Goal: Navigation & Orientation: Find specific page/section

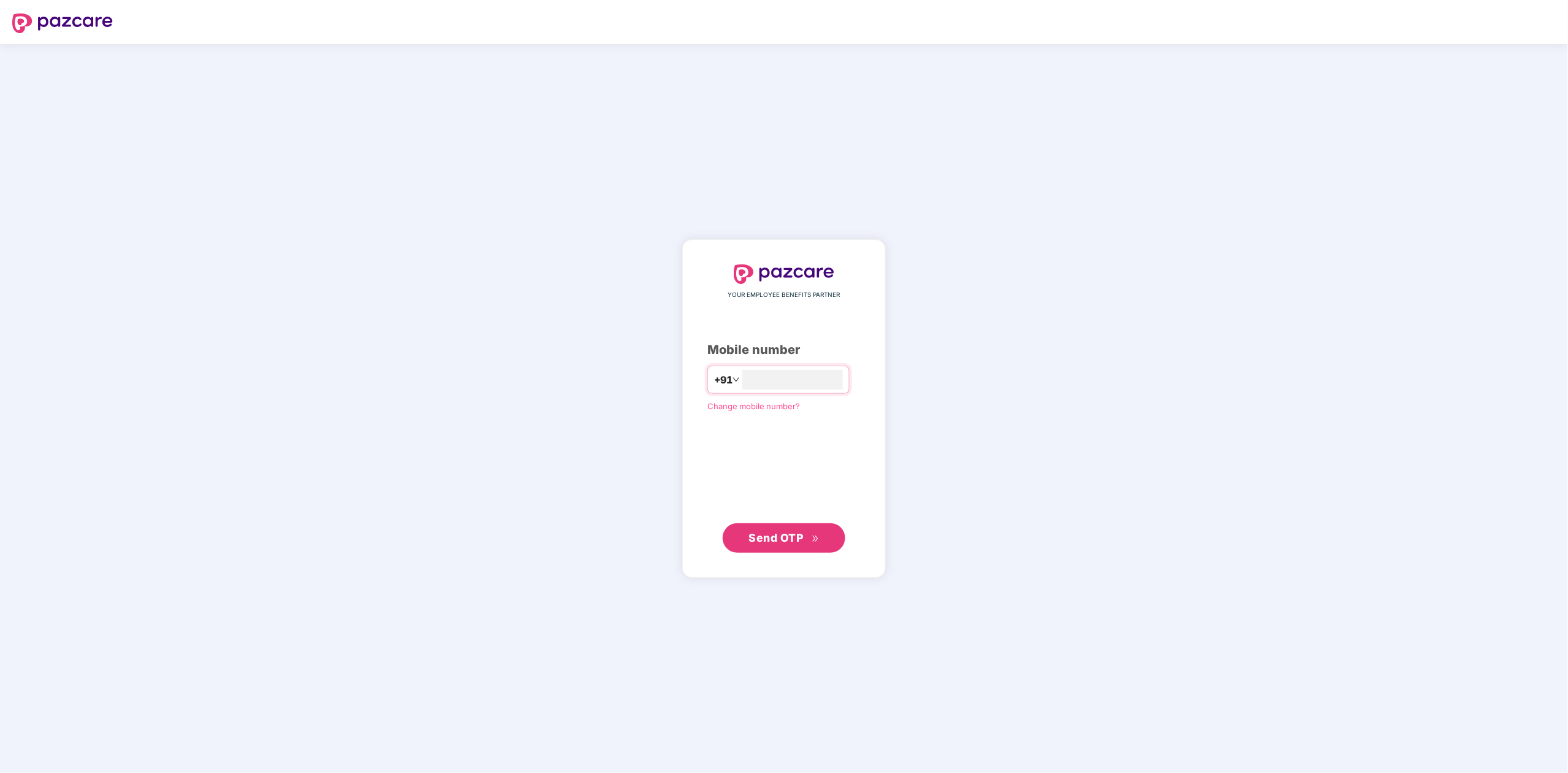
type input "**********"
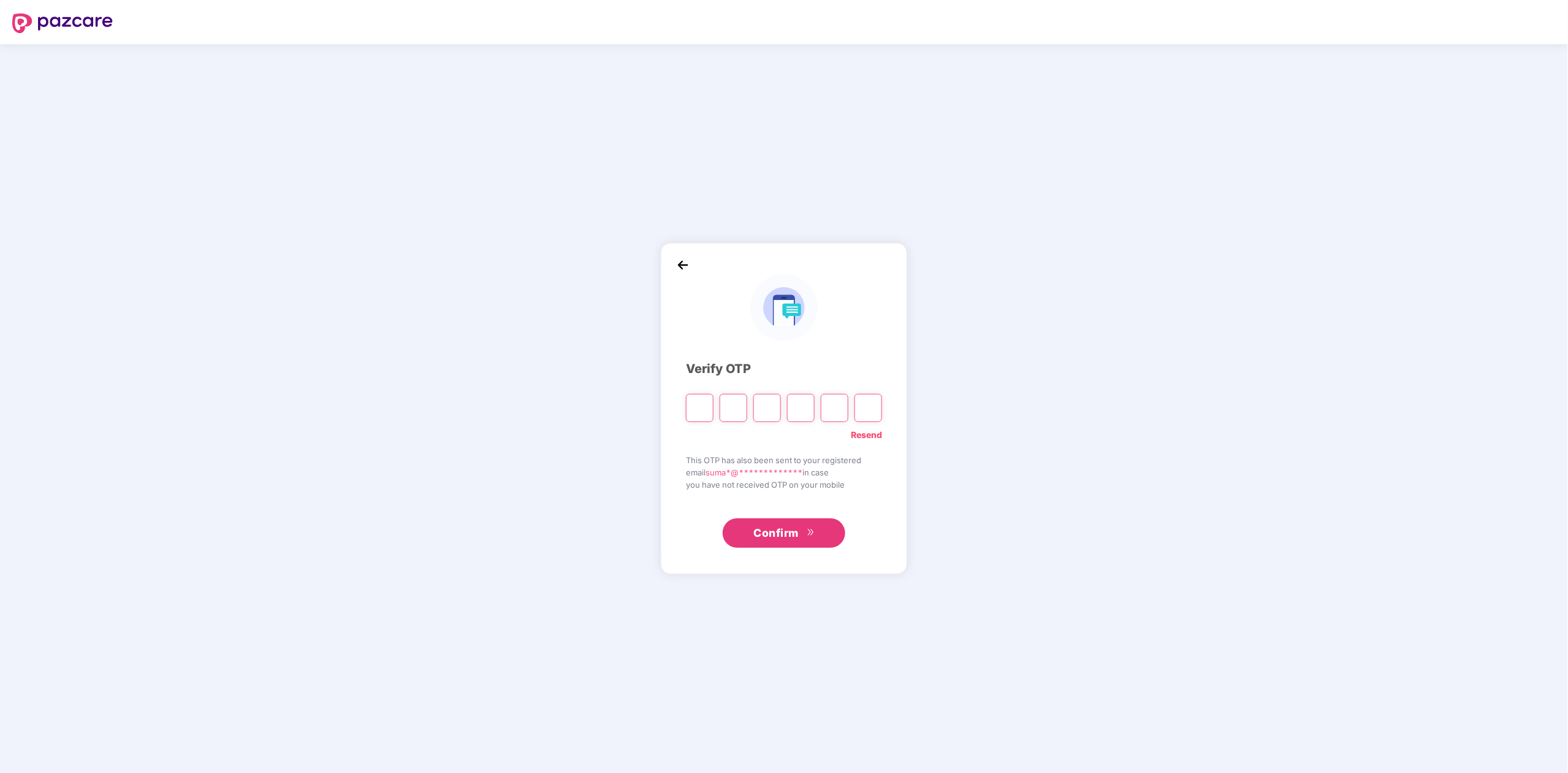
paste input "*"
type input "*"
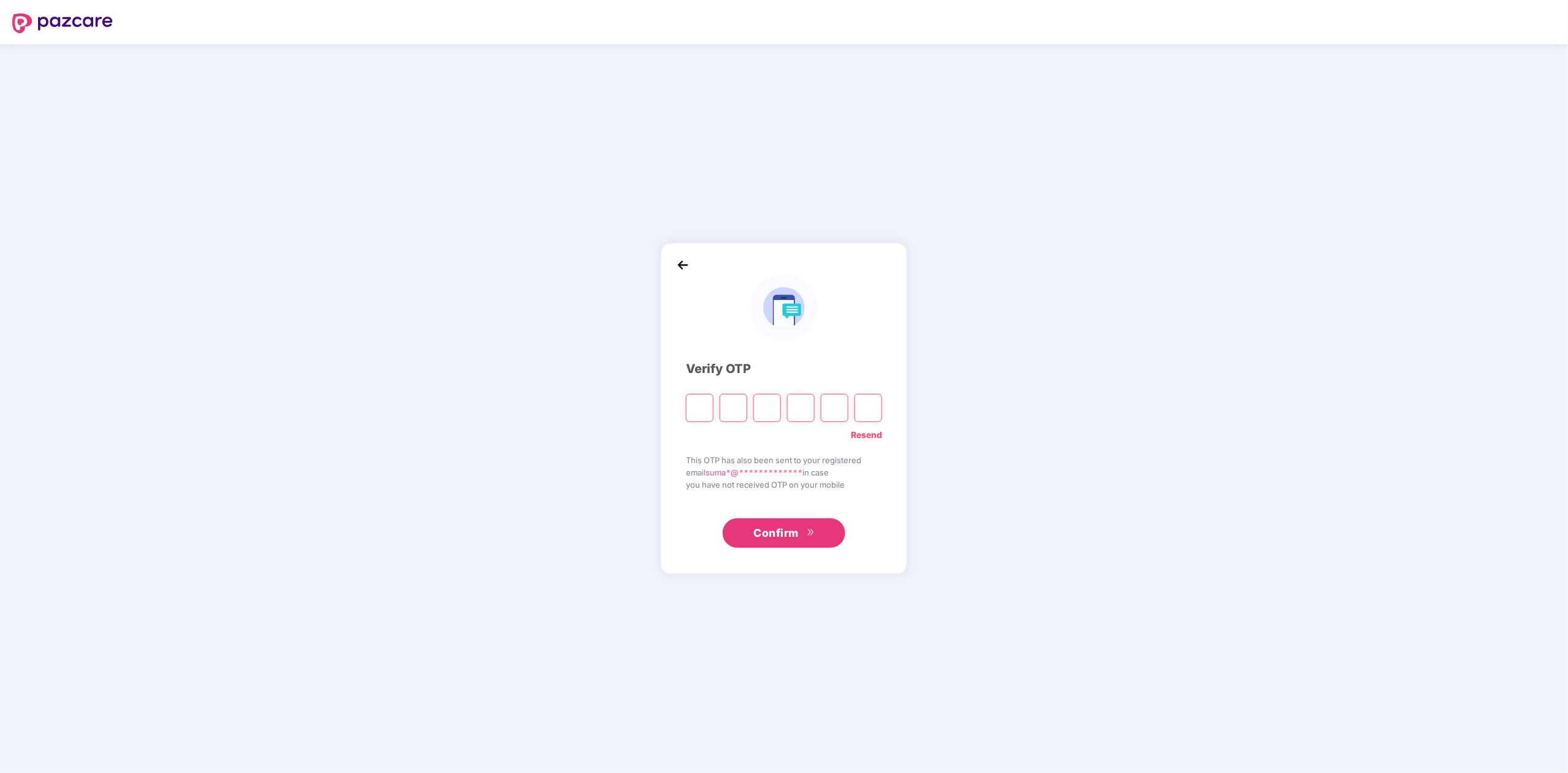
type input "*"
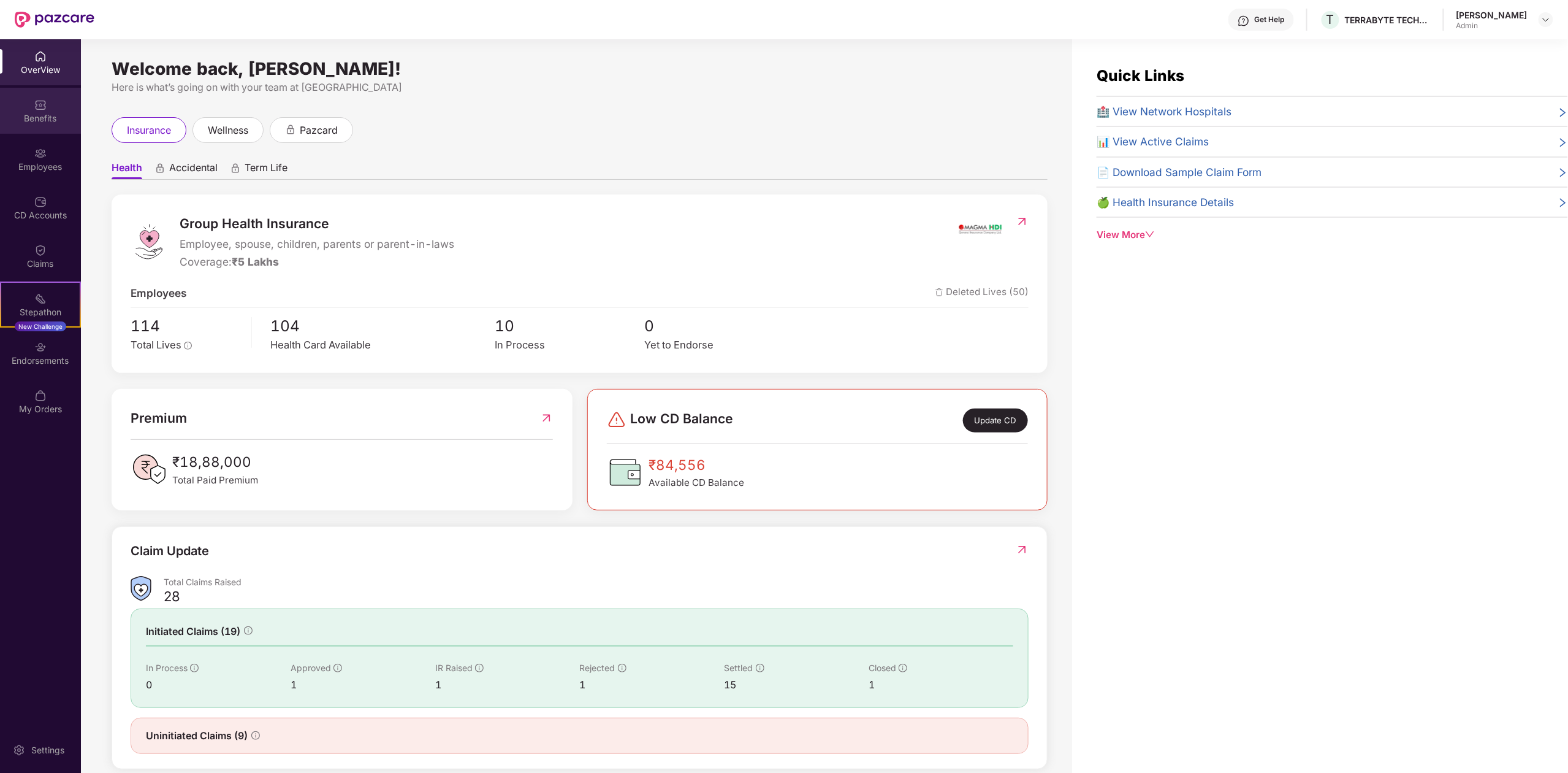
click at [47, 120] on div "Benefits" at bounding box center [40, 117] width 80 height 12
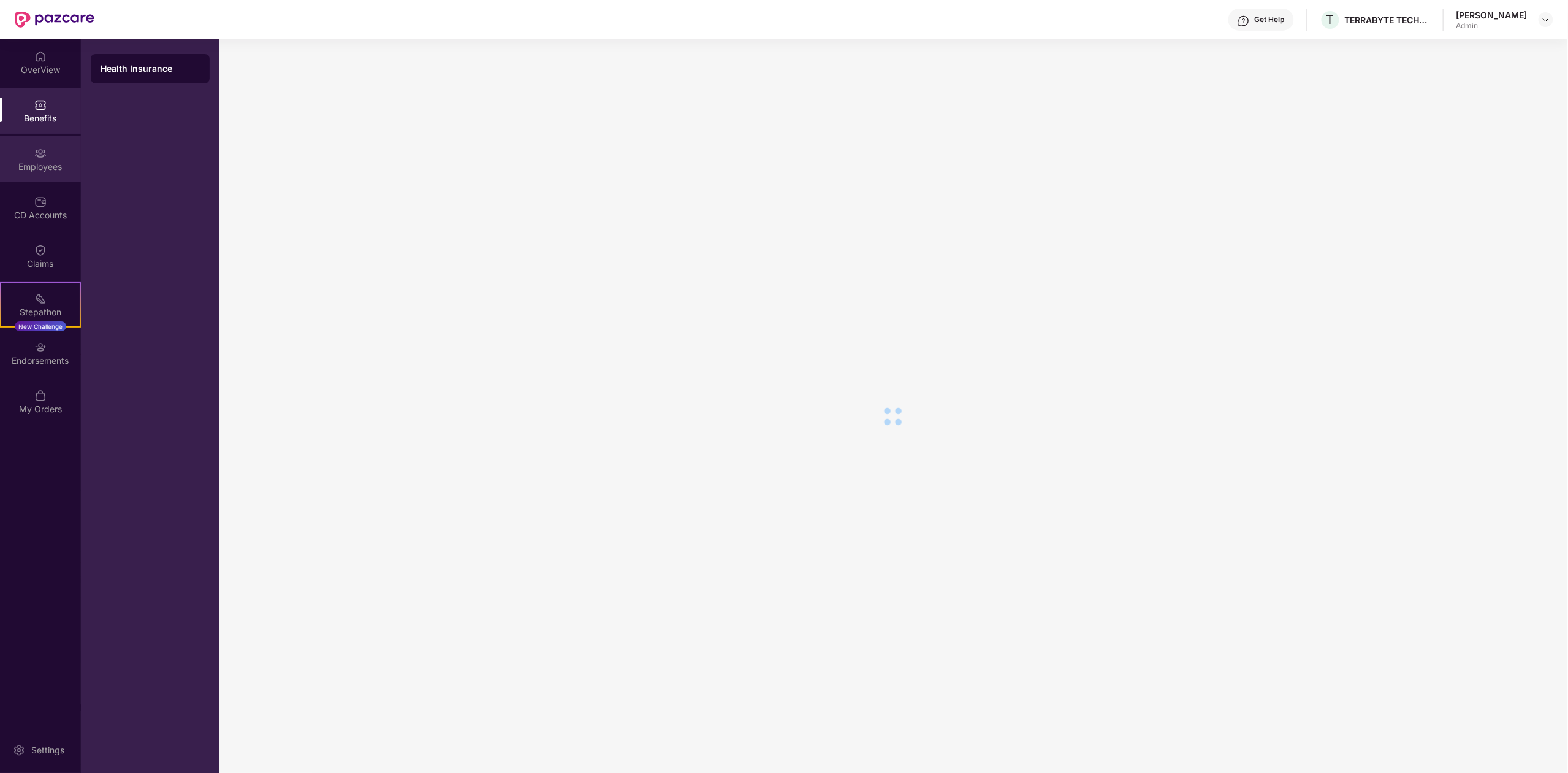
click at [37, 173] on div "Employees" at bounding box center [40, 159] width 80 height 46
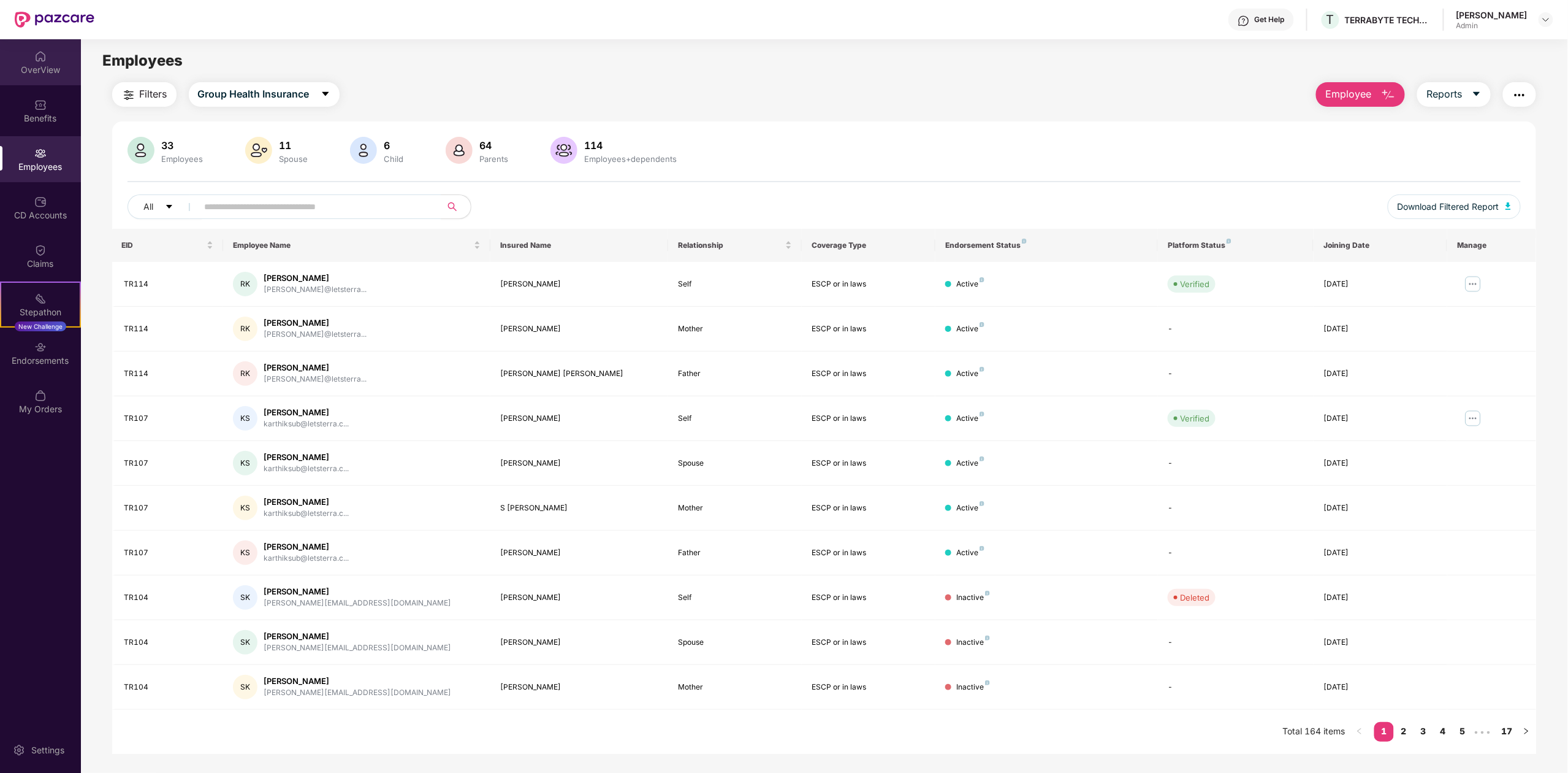
click at [55, 69] on div "OverView" at bounding box center [40, 69] width 80 height 12
